Goal: Task Accomplishment & Management: Use online tool/utility

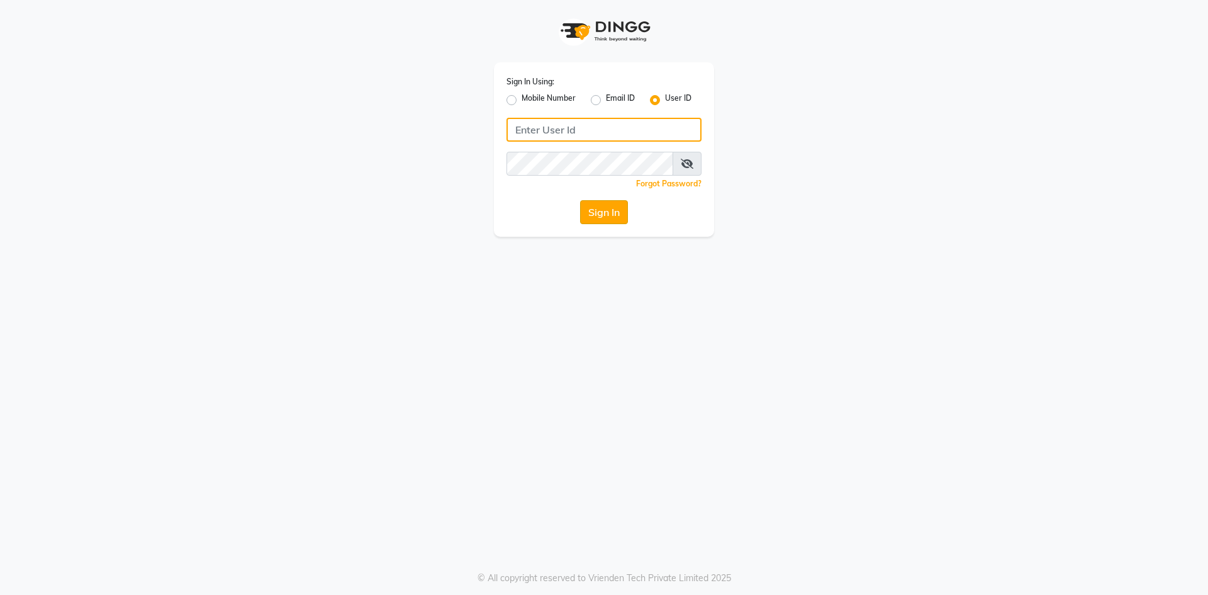
type input "[PERSON_NAME]"
click at [604, 206] on button "Sign In" at bounding box center [604, 212] width 48 height 24
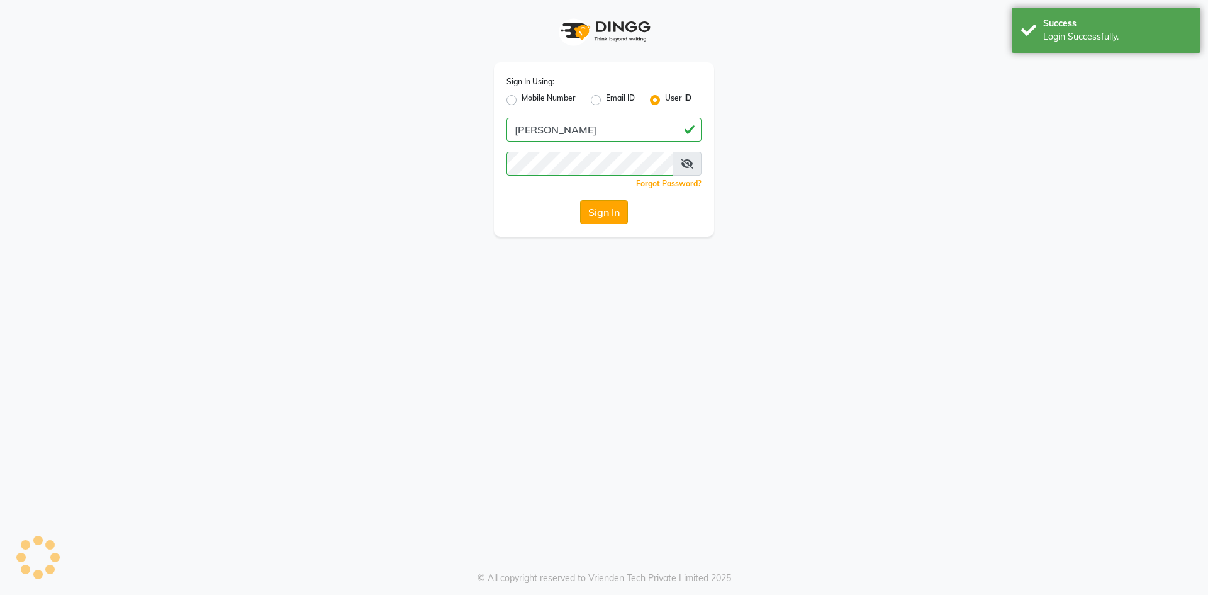
select select "service"
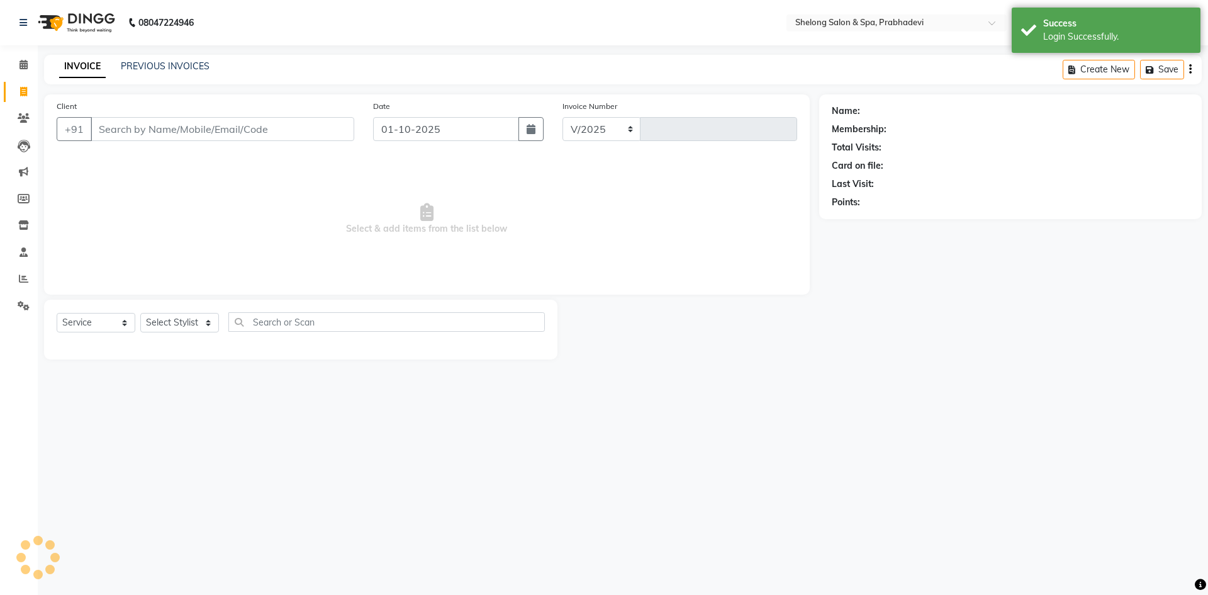
select select "3475"
type input "9151"
select select "16092"
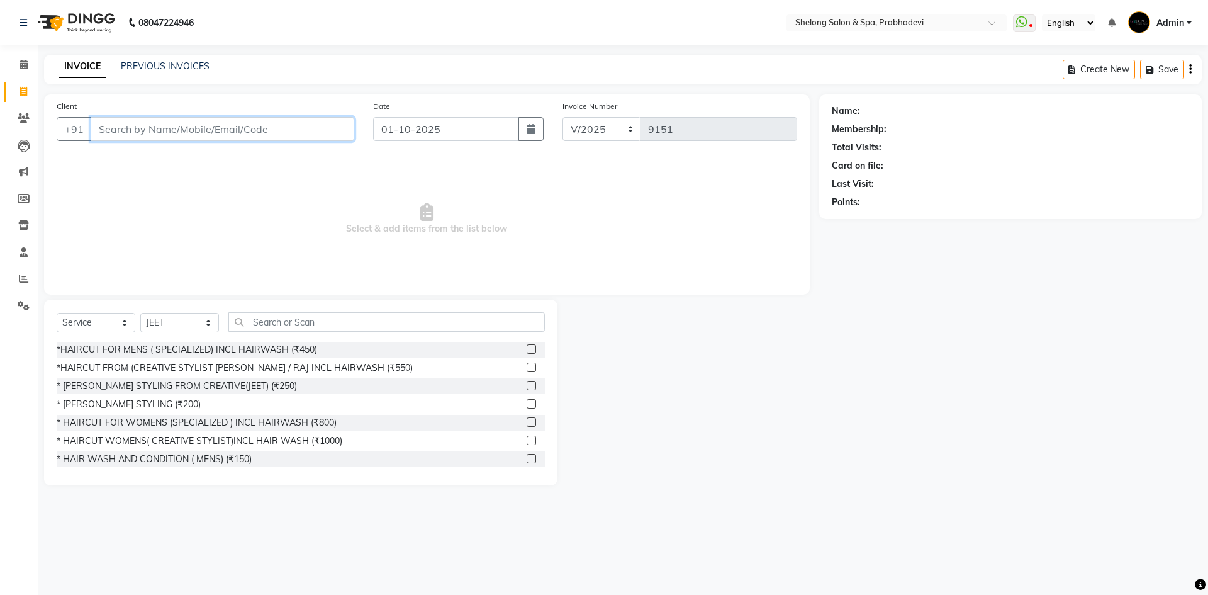
click at [305, 123] on input "Client" at bounding box center [223, 129] width 264 height 24
